Goal: Task Accomplishment & Management: Manage account settings

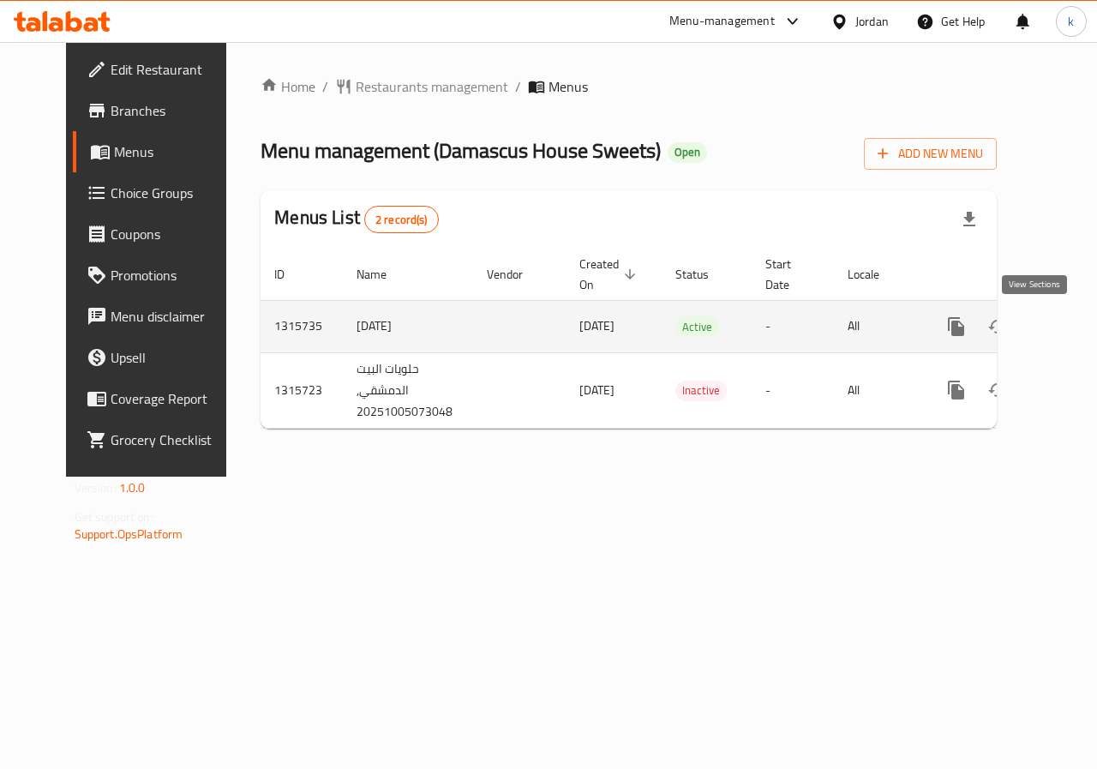
click at [1059, 321] on link "enhanced table" at bounding box center [1079, 326] width 41 height 41
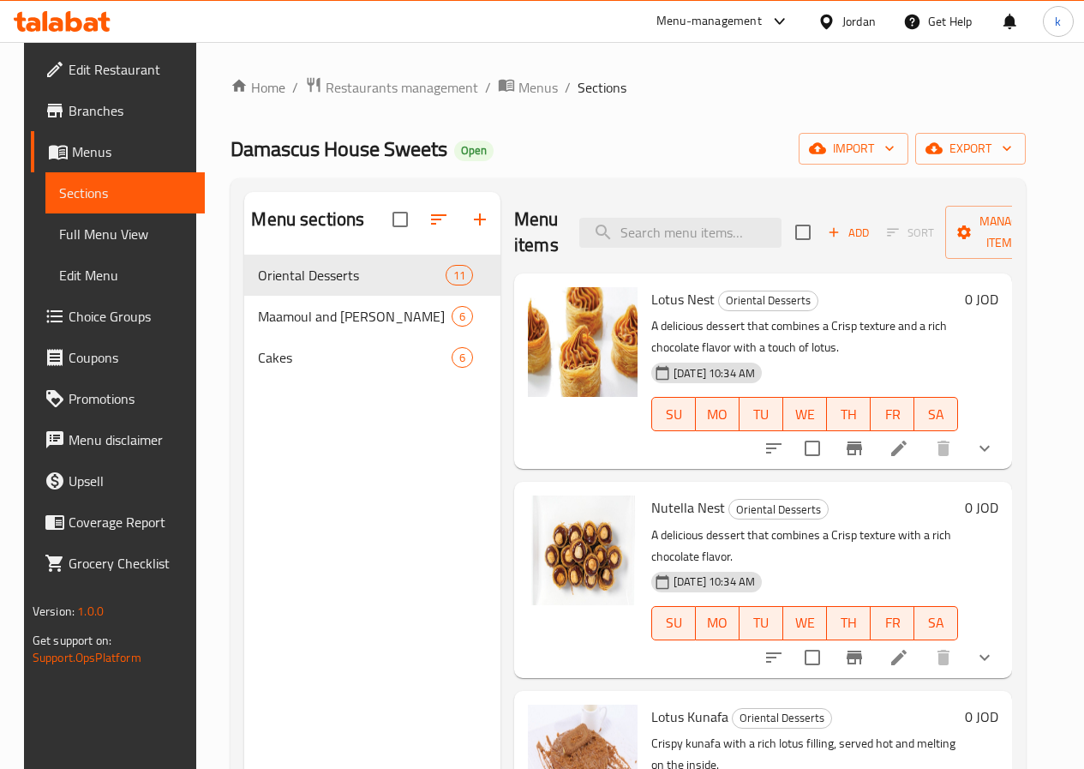
click at [85, 321] on span "Choice Groups" at bounding box center [130, 316] width 123 height 21
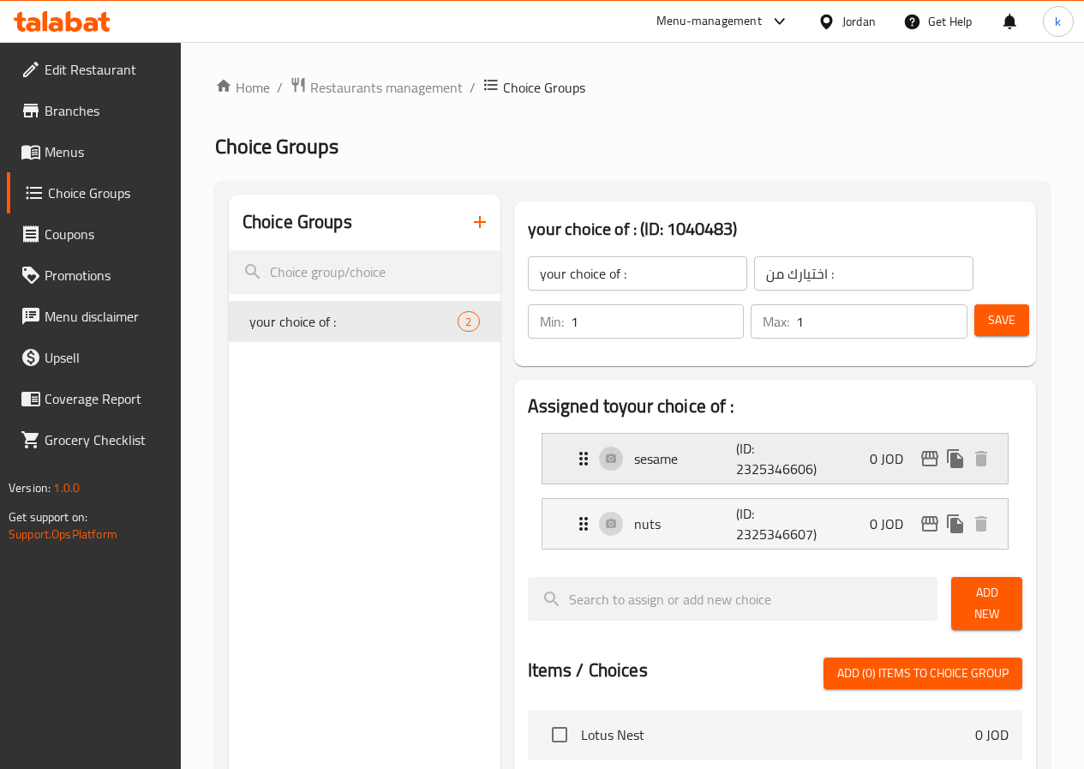
click at [749, 457] on p "(ID: 2325346606)" at bounding box center [770, 458] width 69 height 41
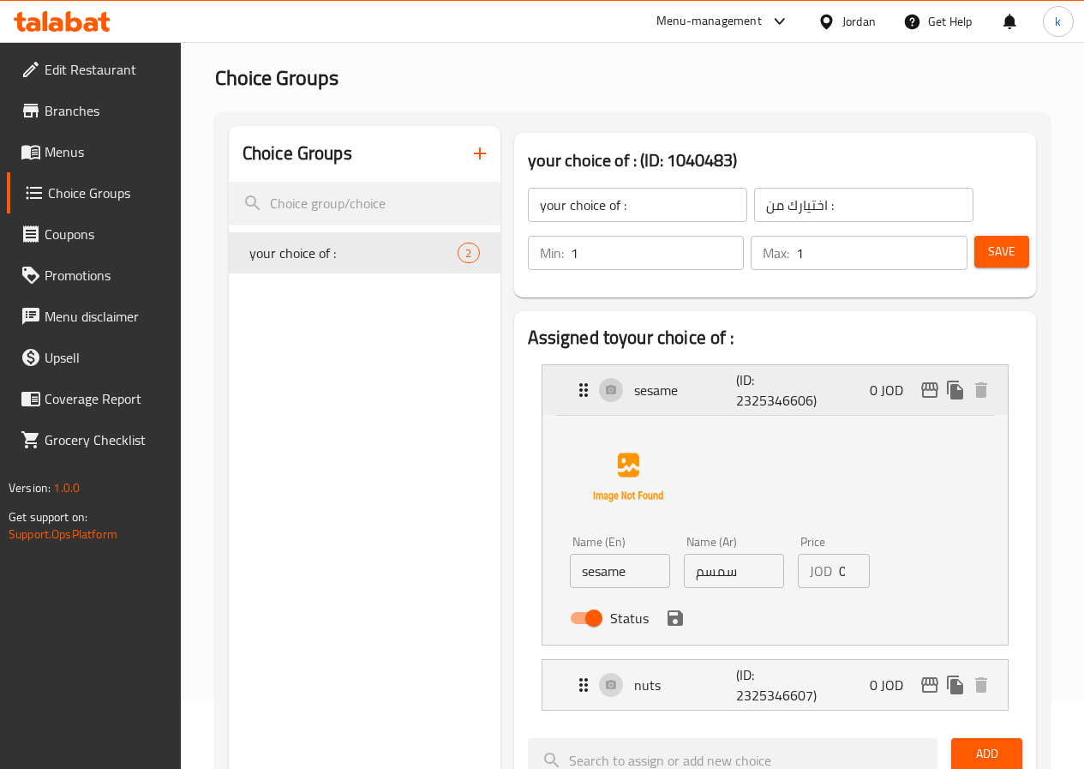
scroll to position [257, 0]
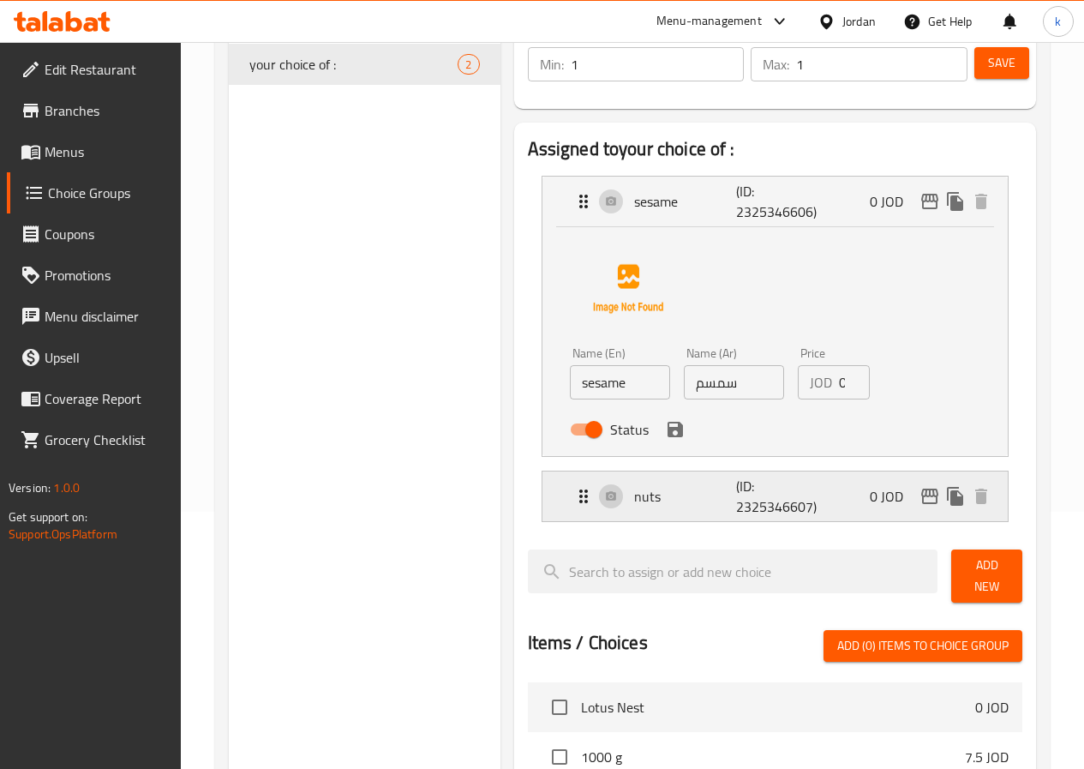
click at [792, 495] on div "nuts (ID: 2325346607) 0 JOD" at bounding box center [780, 496] width 414 height 50
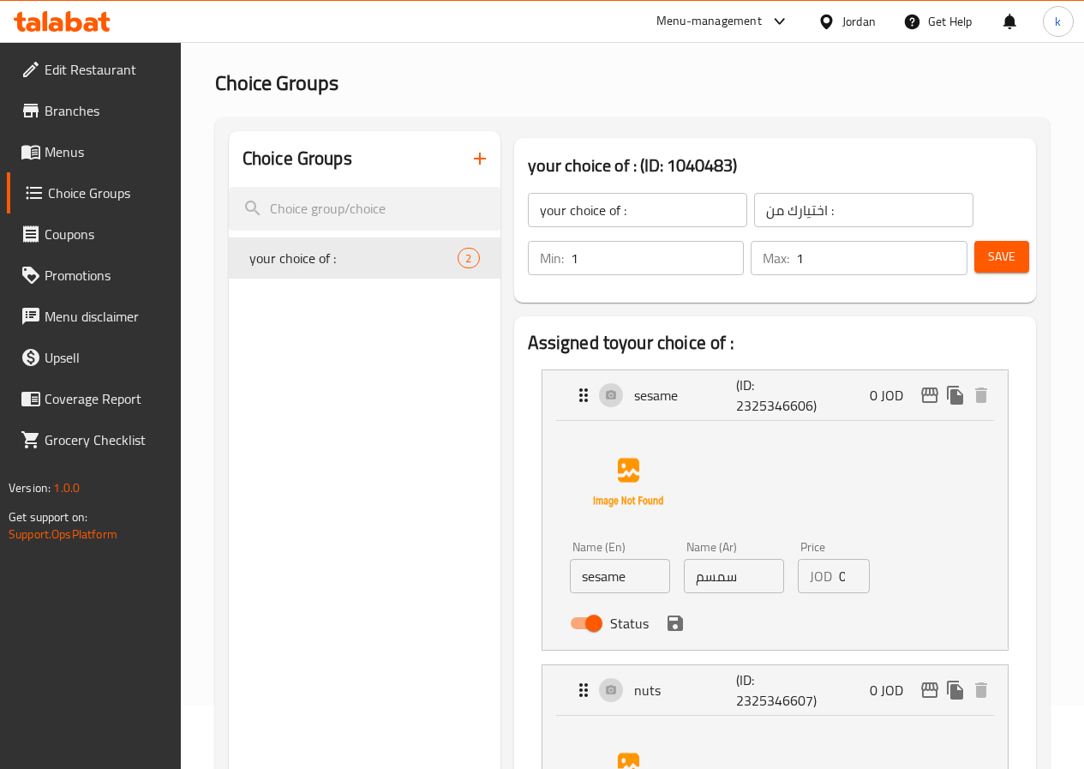
scroll to position [343, 0]
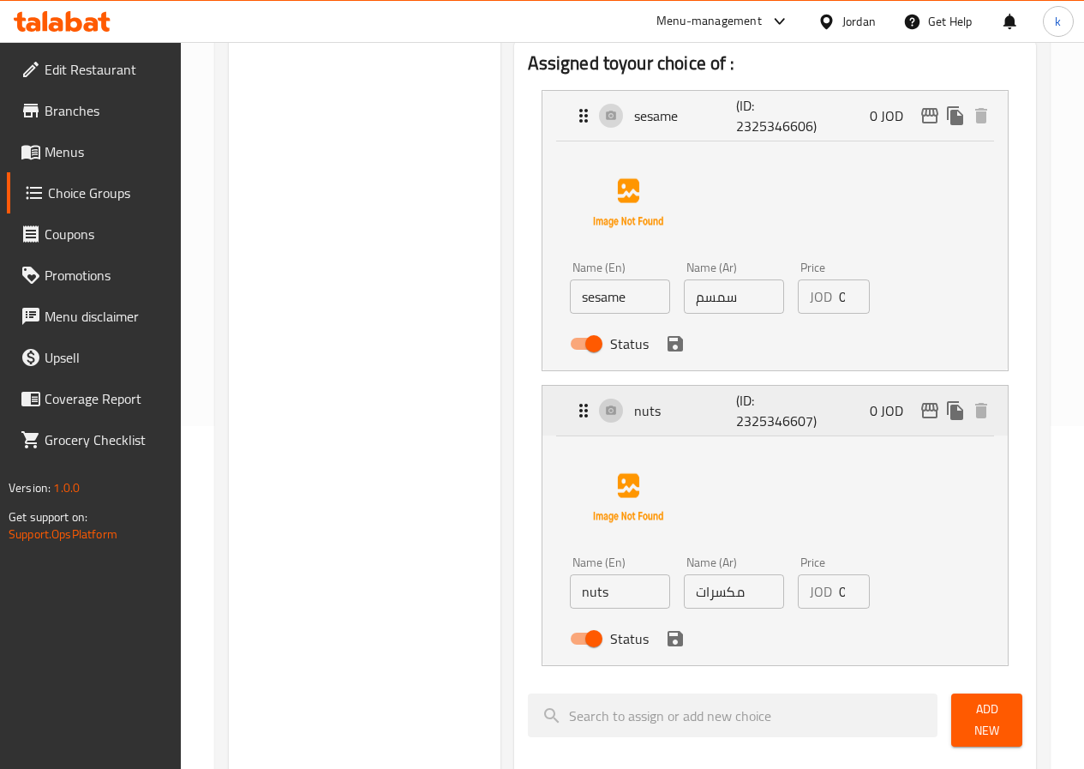
click at [634, 409] on p "nuts" at bounding box center [685, 410] width 103 height 21
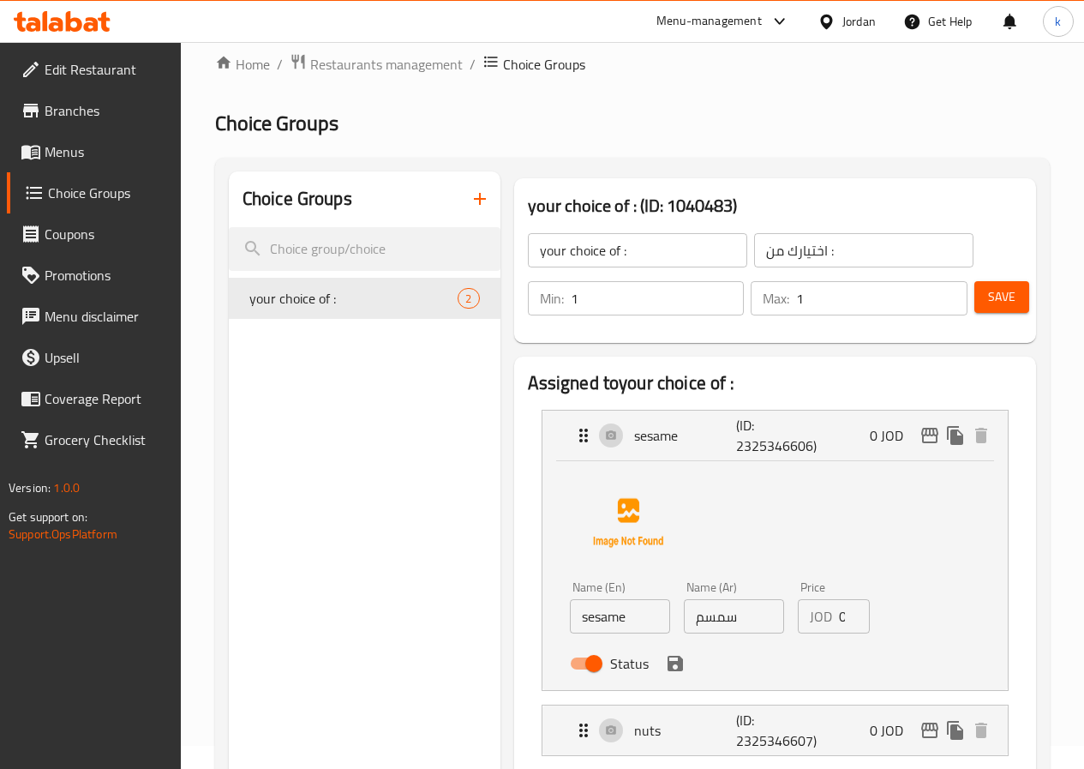
scroll to position [0, 0]
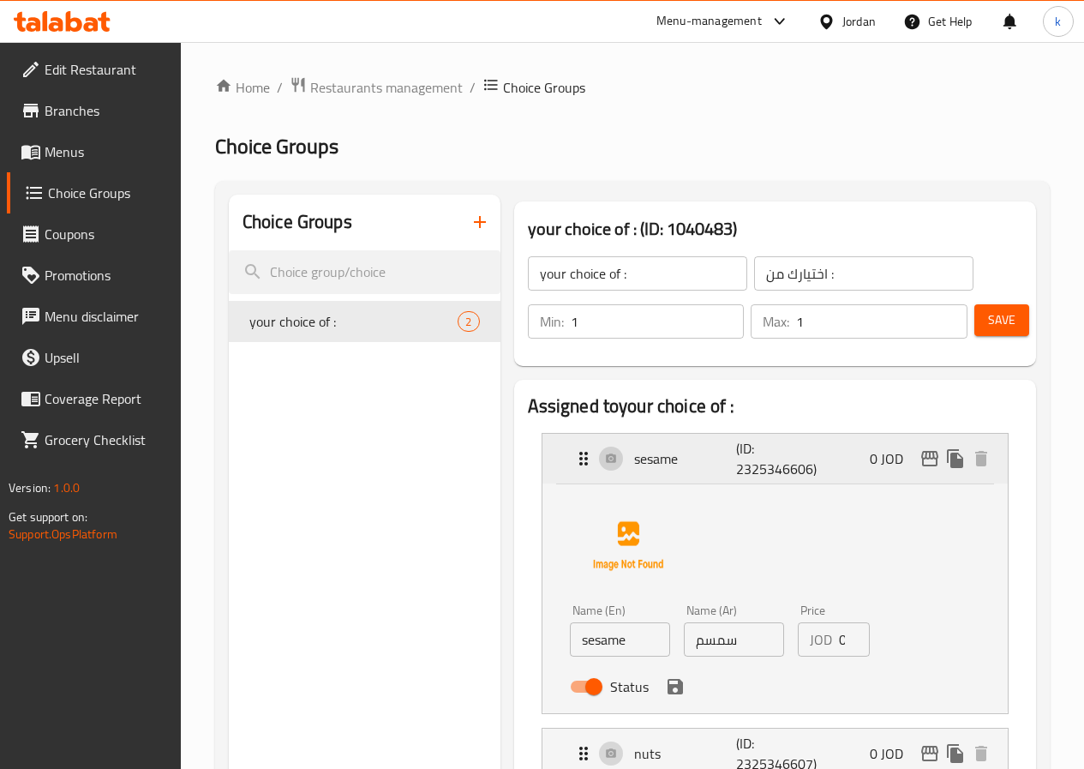
click at [634, 452] on p "sesame" at bounding box center [685, 458] width 103 height 21
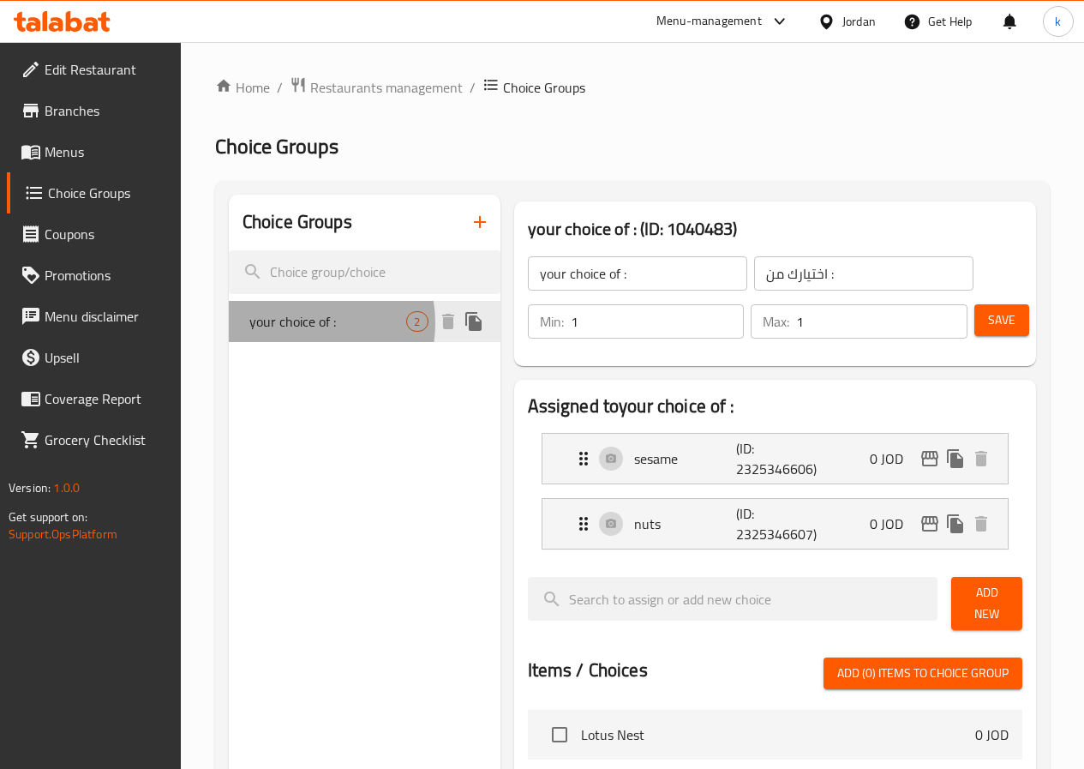
click at [297, 323] on span "your choice of :" at bounding box center [328, 321] width 158 height 21
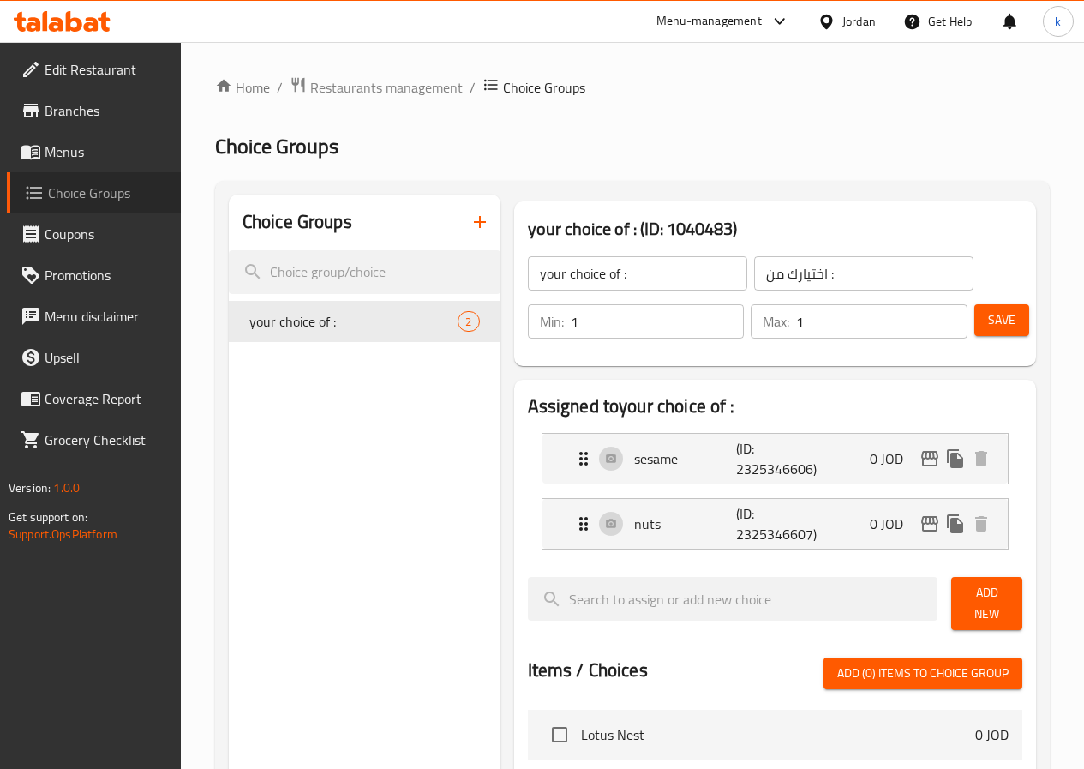
click at [120, 199] on span "Choice Groups" at bounding box center [107, 193] width 119 height 21
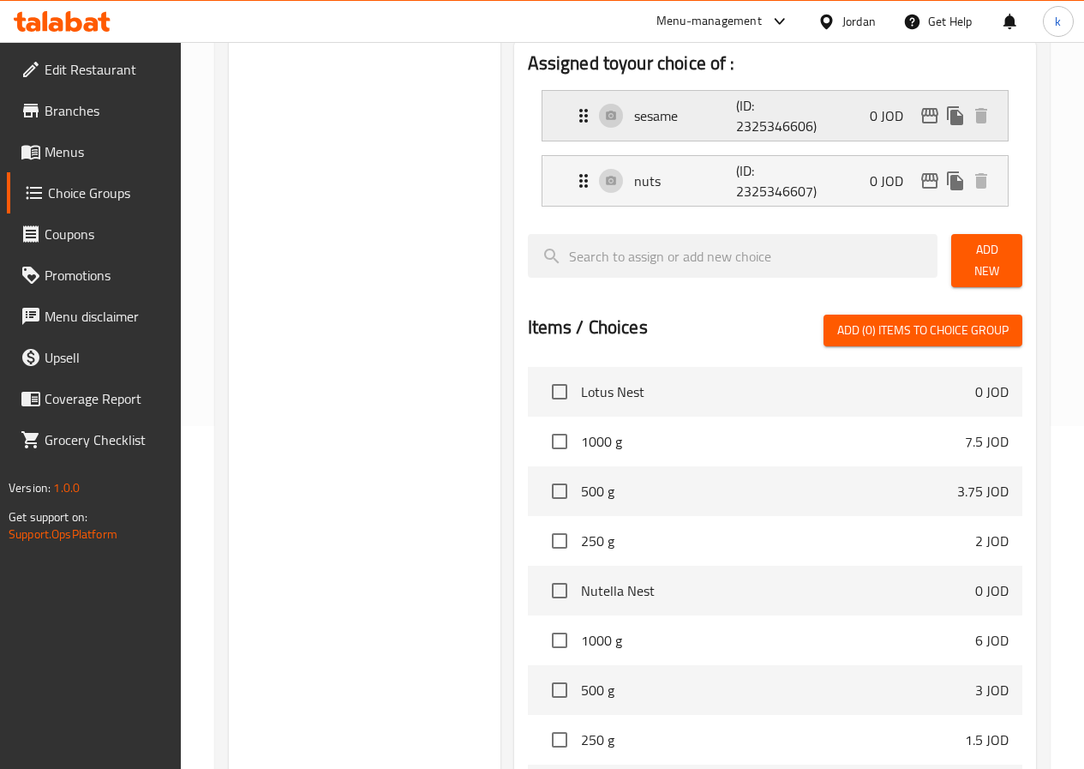
click at [592, 130] on div "sesame (ID: 2325346606) 0 JOD" at bounding box center [780, 116] width 414 height 50
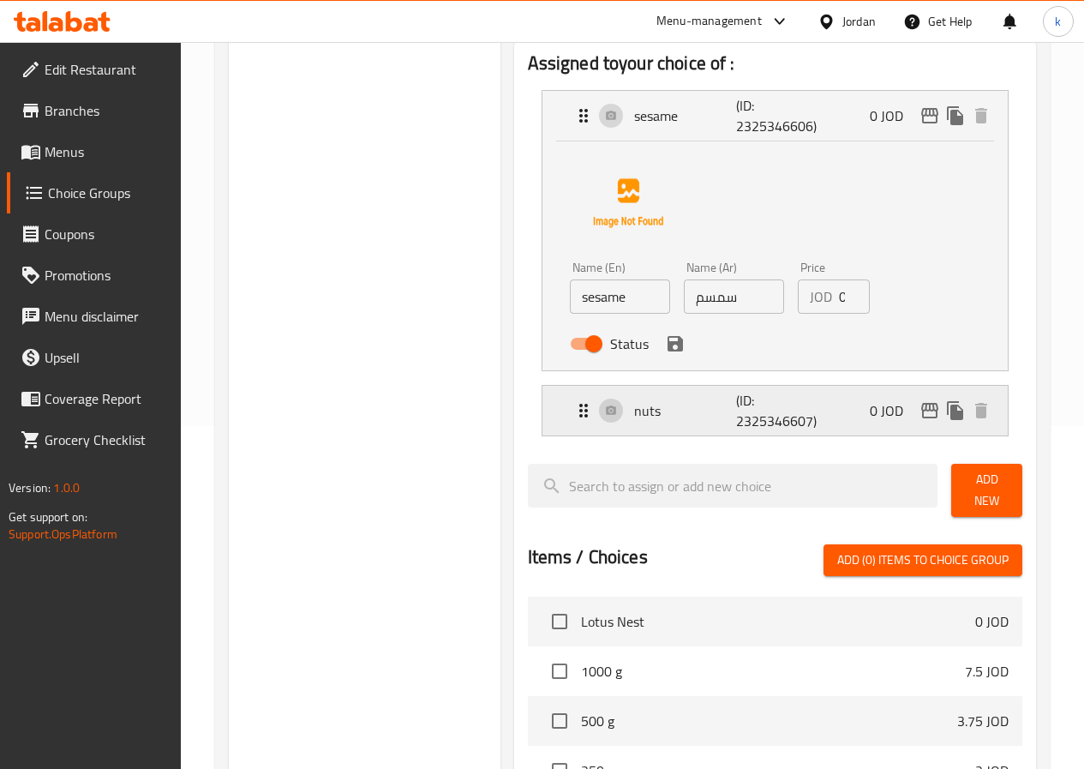
click at [634, 410] on p "nuts" at bounding box center [685, 410] width 103 height 21
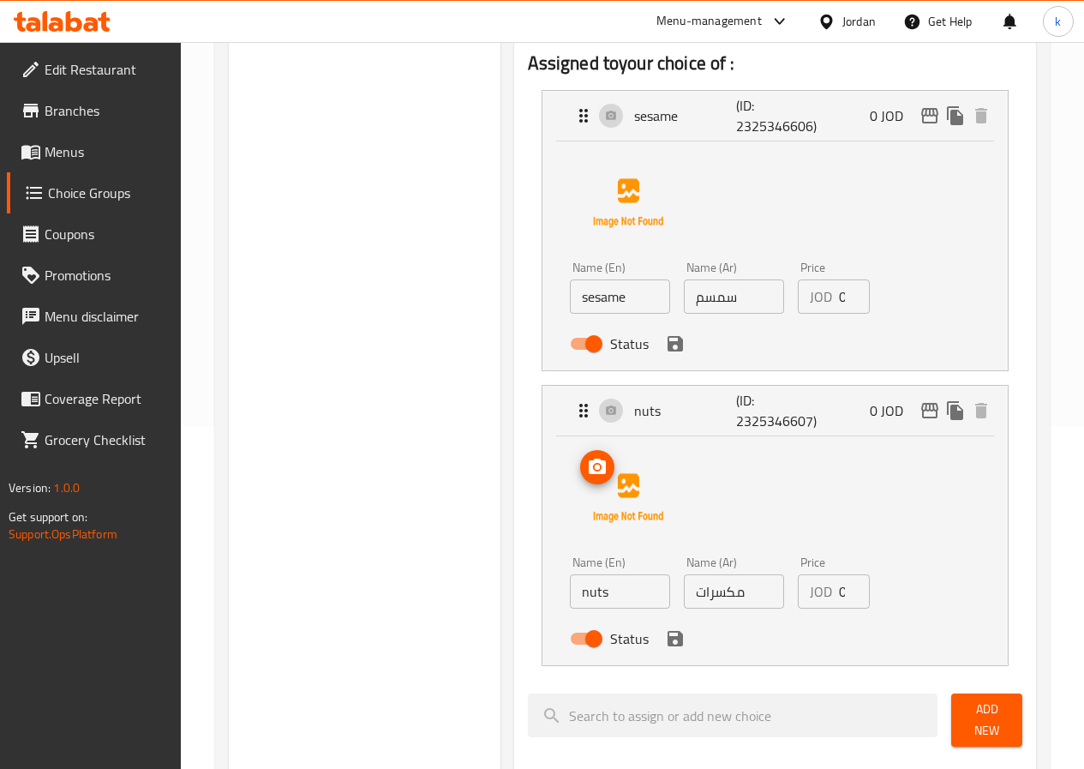
scroll to position [429, 0]
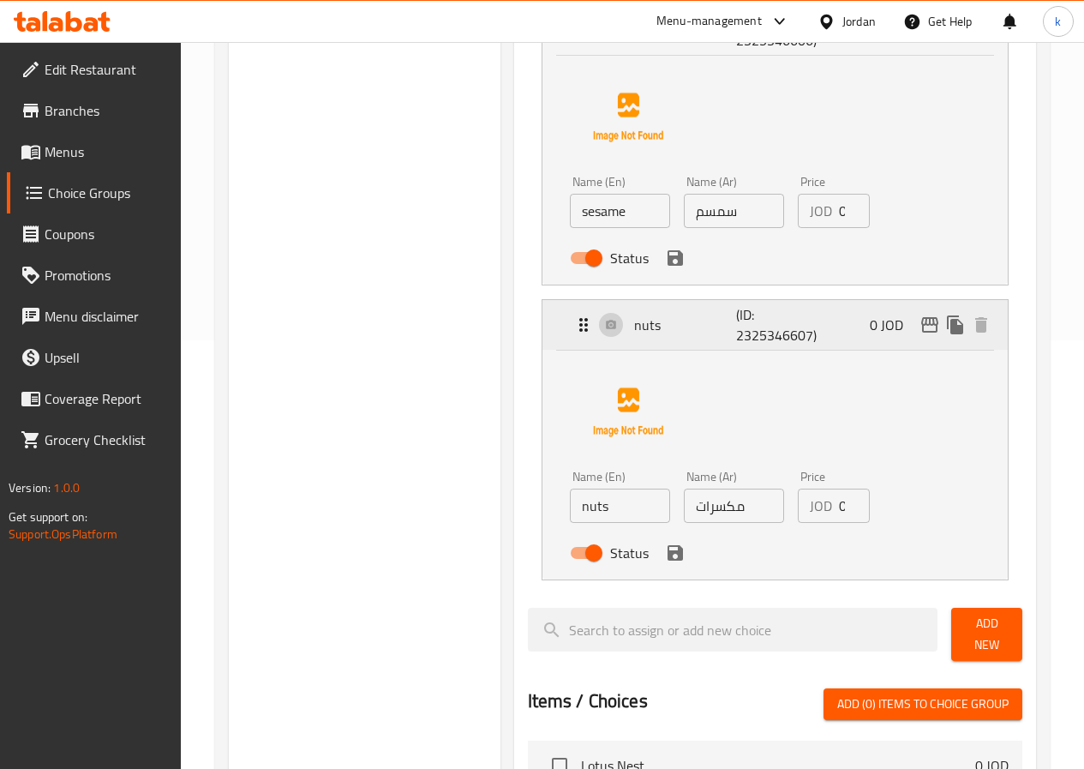
click at [573, 322] on div "nuts (ID: 2325346607) 0 JOD" at bounding box center [780, 325] width 414 height 50
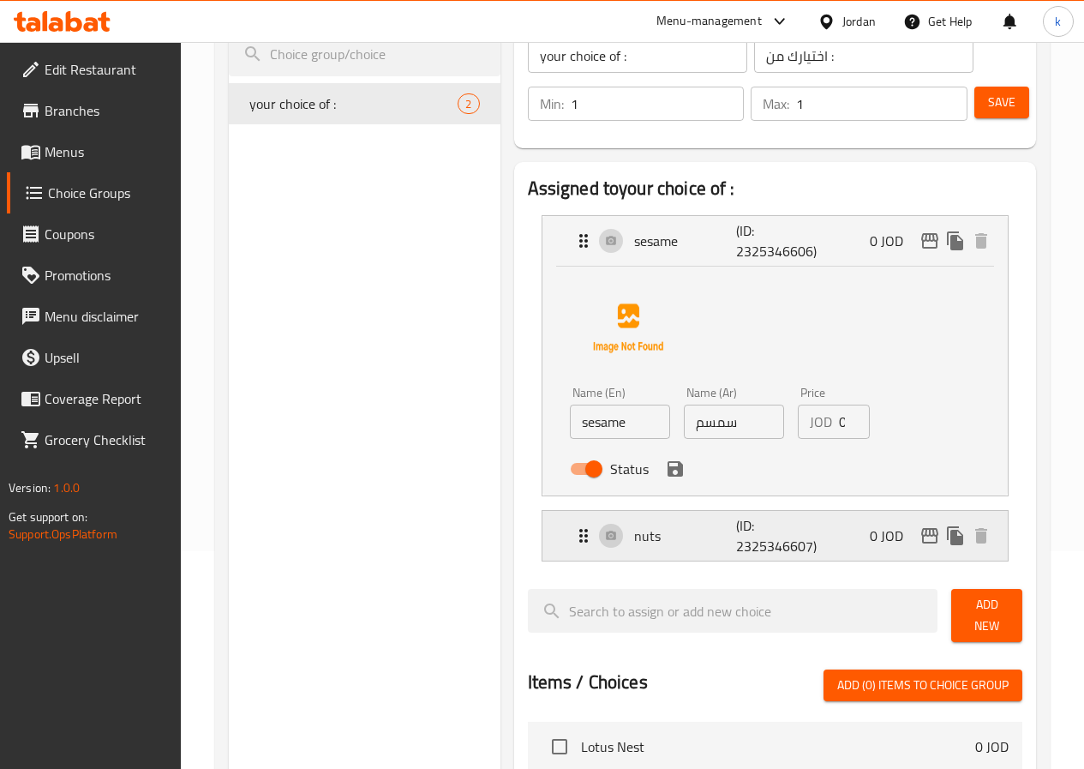
scroll to position [171, 0]
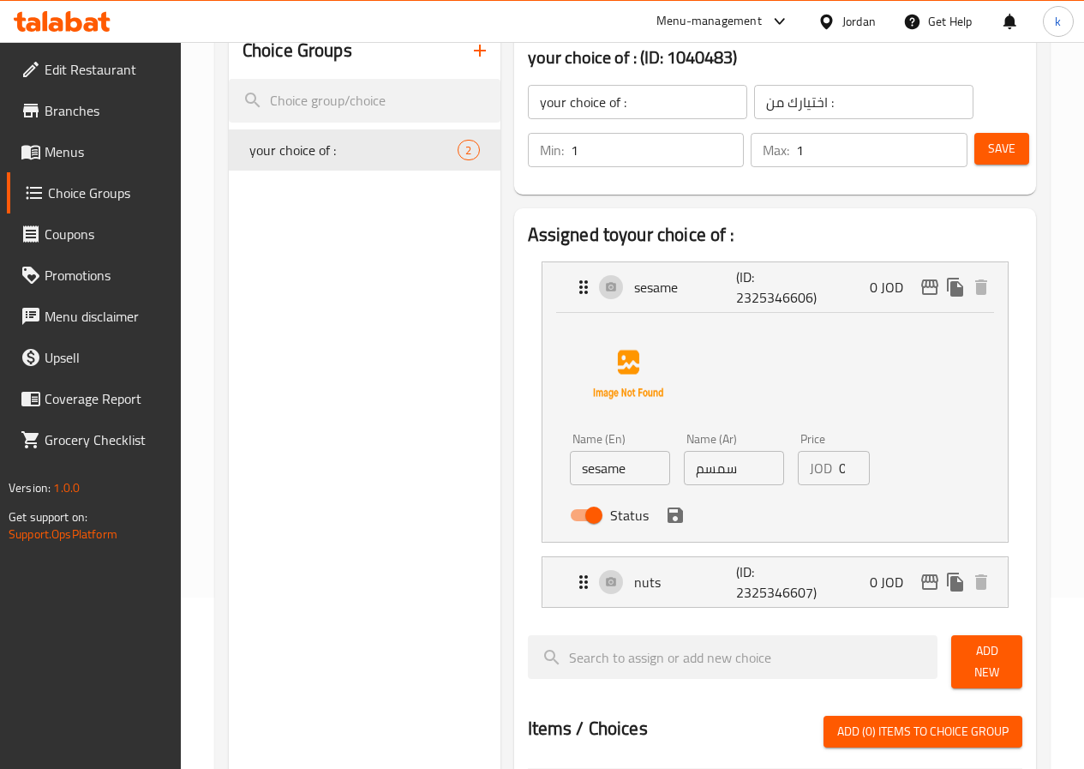
click at [392, 333] on div "Choice Groups your choice of : 2" at bounding box center [365, 693] width 272 height 1340
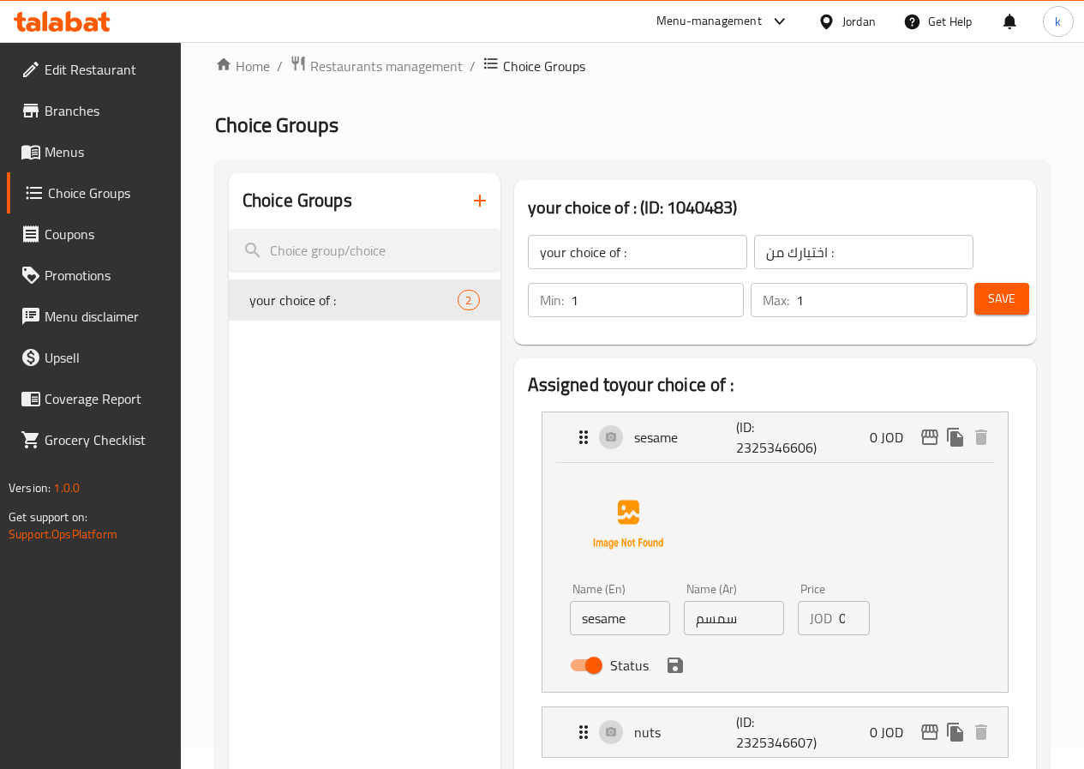
scroll to position [86, 0]
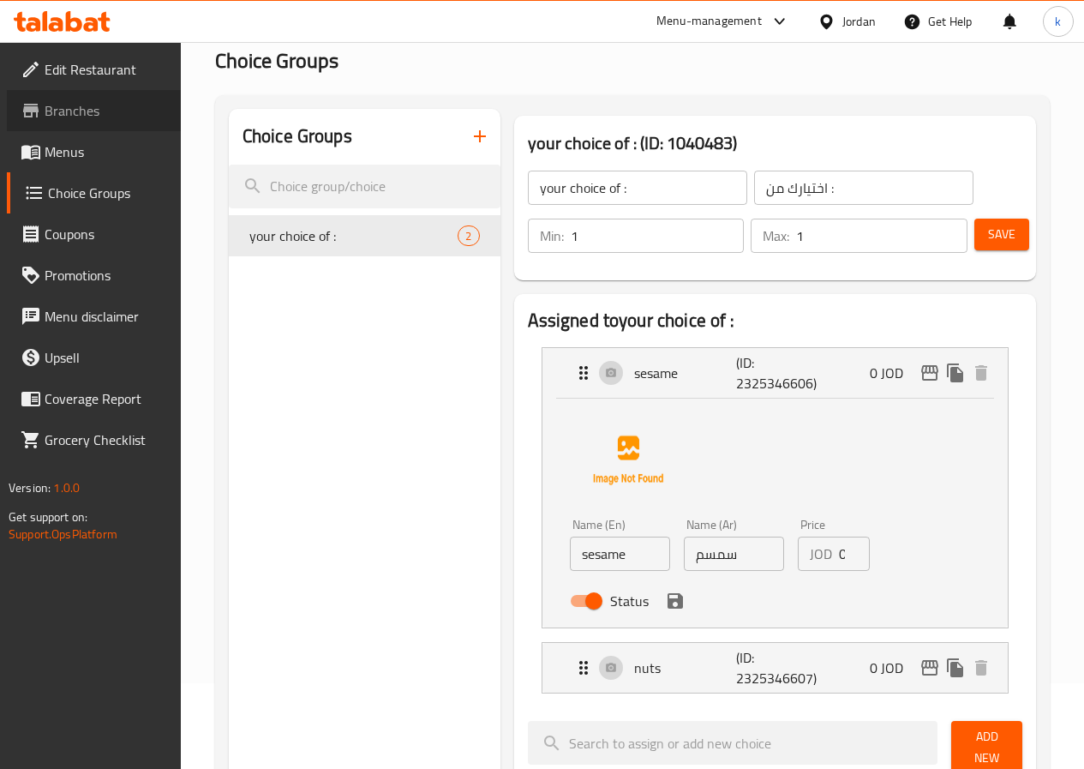
click at [86, 106] on span "Branches" at bounding box center [106, 110] width 123 height 21
